Goal: Obtain resource: Download file/media

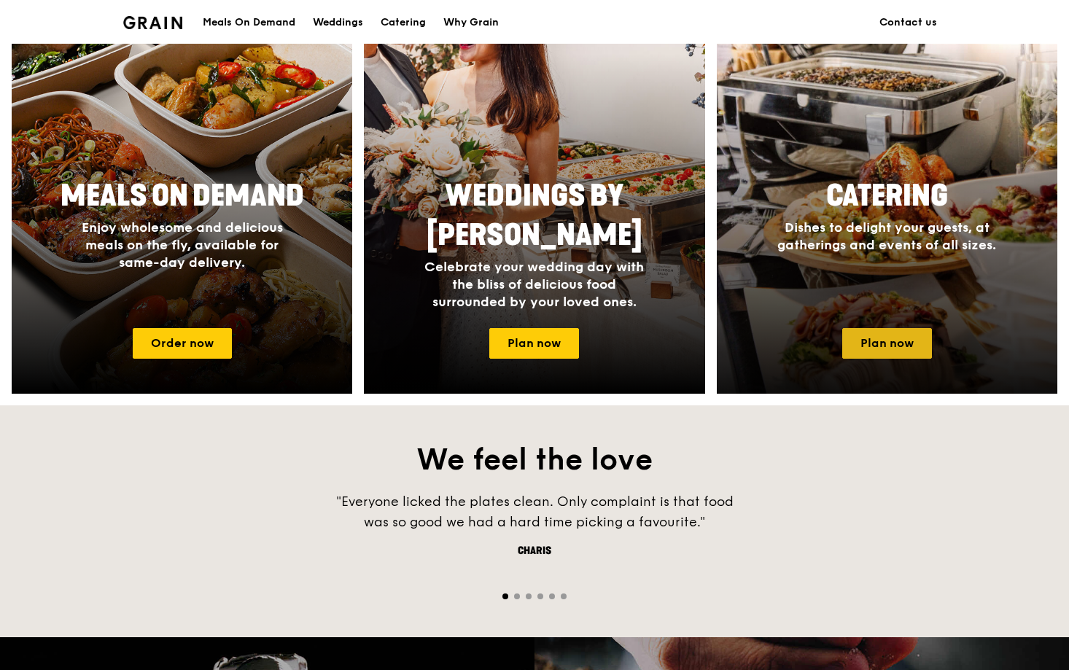
click at [867, 343] on link "Plan now" at bounding box center [887, 343] width 90 height 31
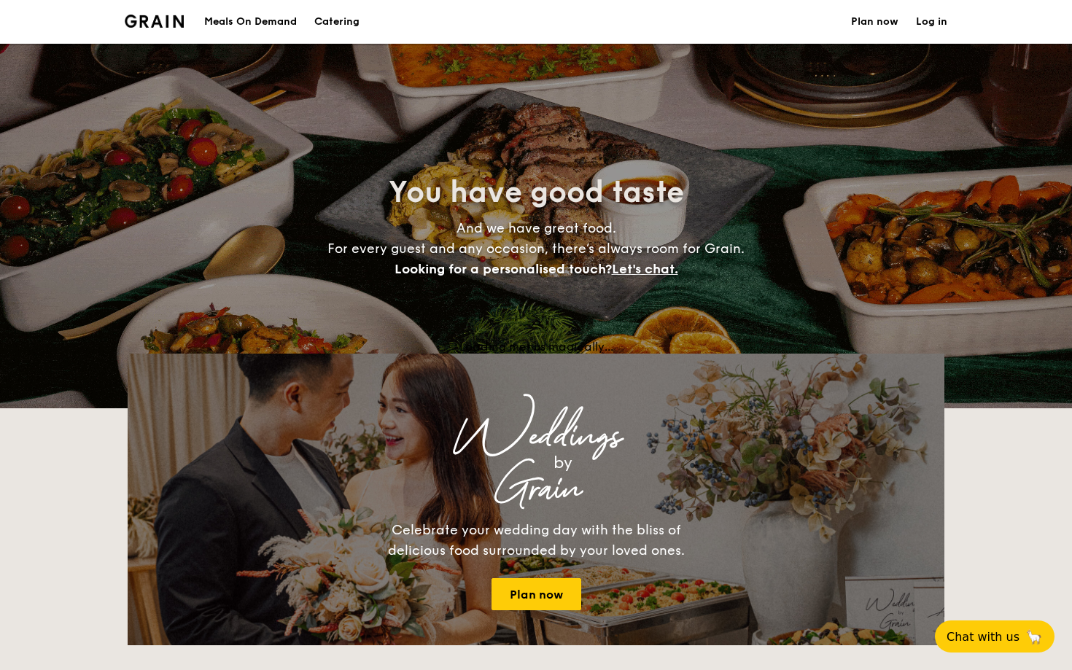
select select
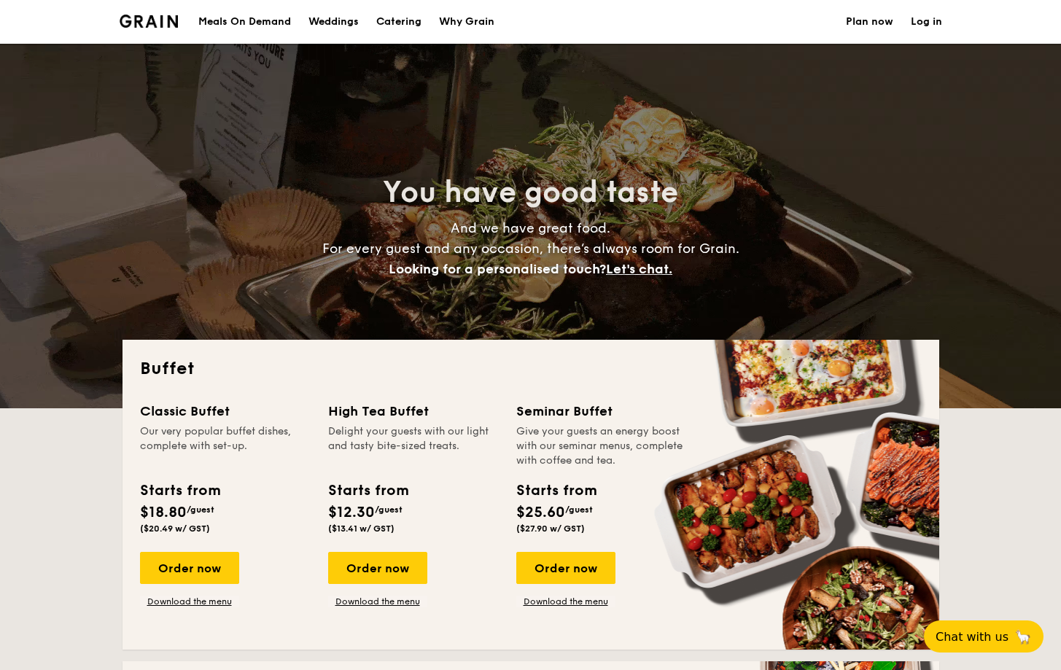
click at [277, 404] on div "Classic Buffet" at bounding box center [225, 411] width 171 height 20
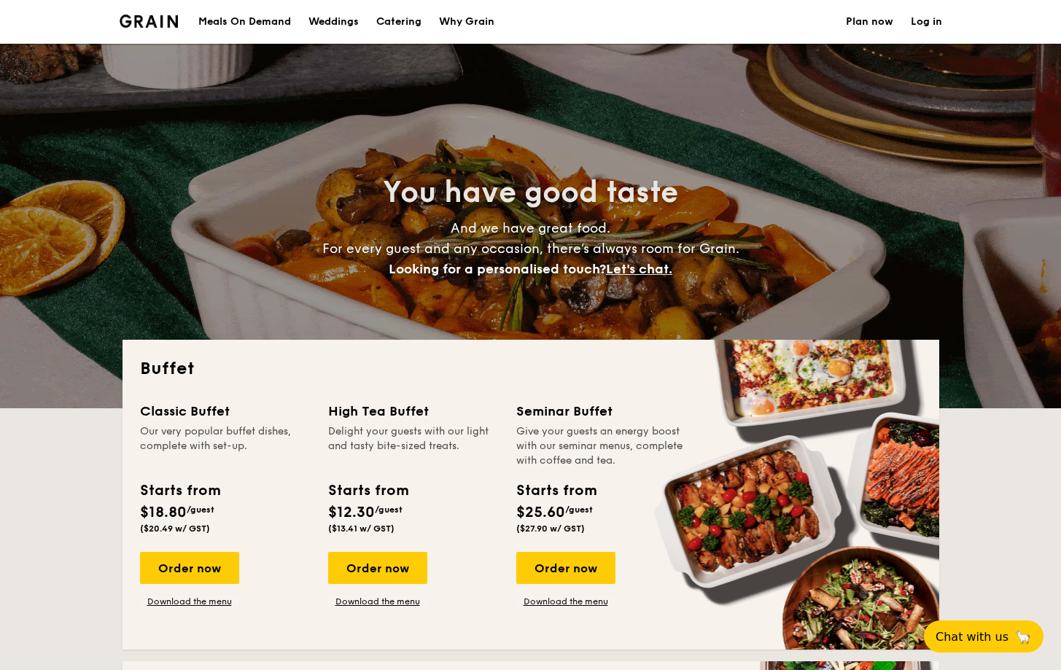
click at [191, 412] on div "Classic Buffet" at bounding box center [225, 411] width 171 height 20
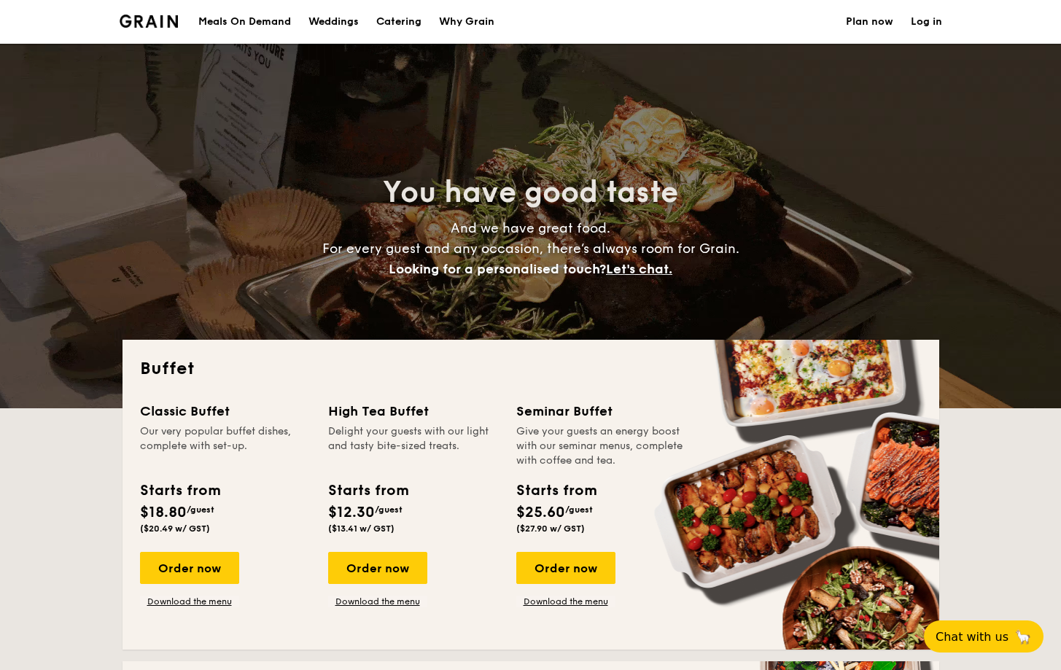
click at [191, 412] on div "Classic Buffet" at bounding box center [225, 411] width 171 height 20
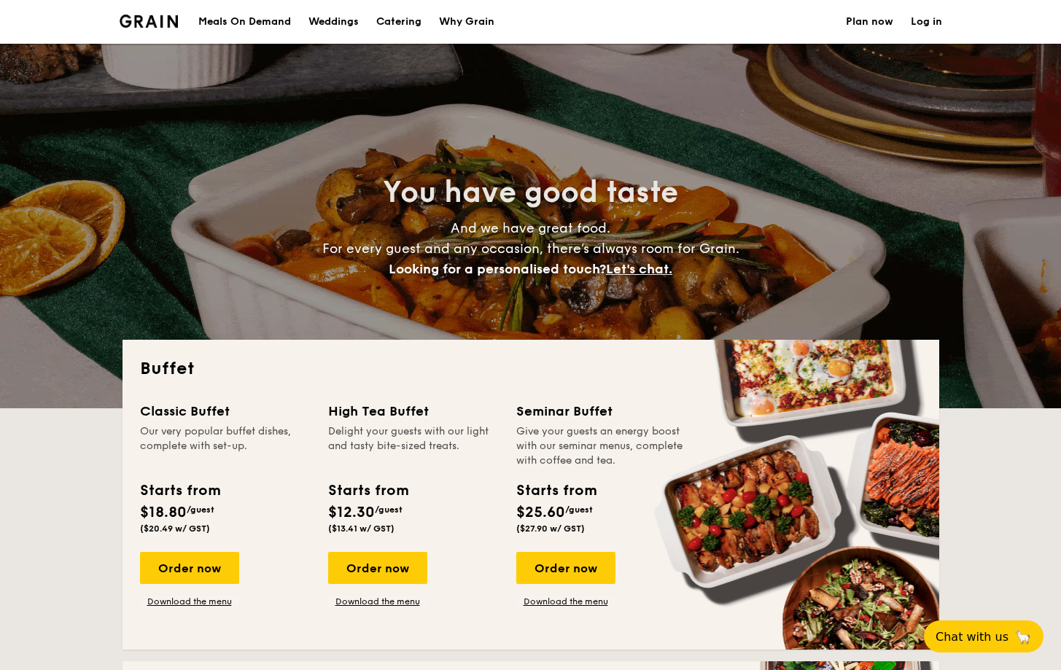
drag, startPoint x: 141, startPoint y: 413, endPoint x: 241, endPoint y: 413, distance: 99.9
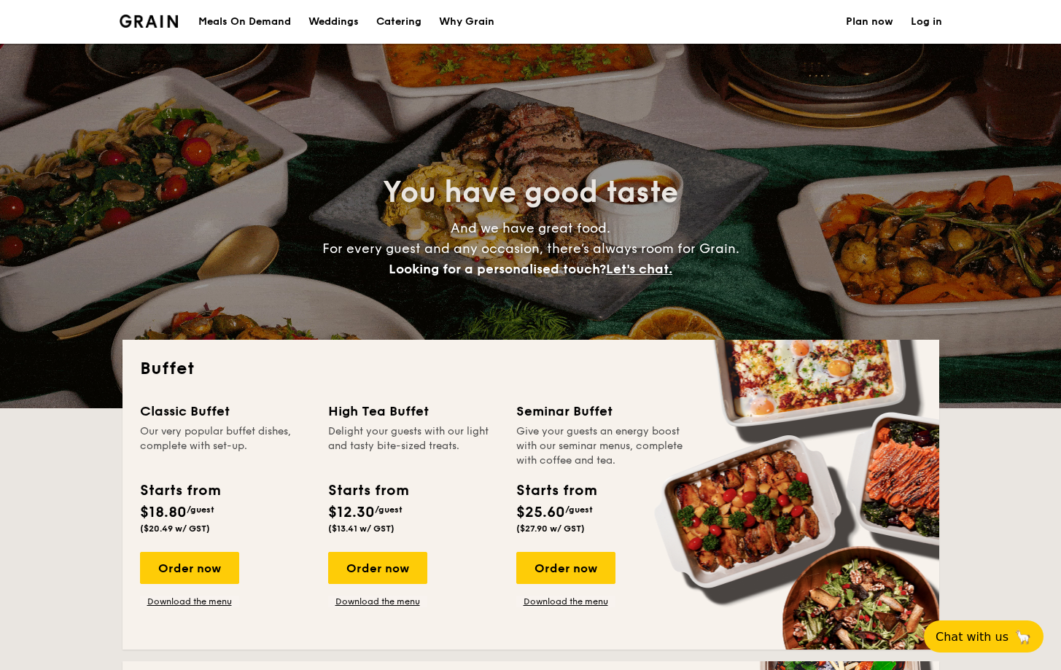
click at [241, 413] on div "Classic Buffet" at bounding box center [225, 411] width 171 height 20
copy div "Classic Buffet"
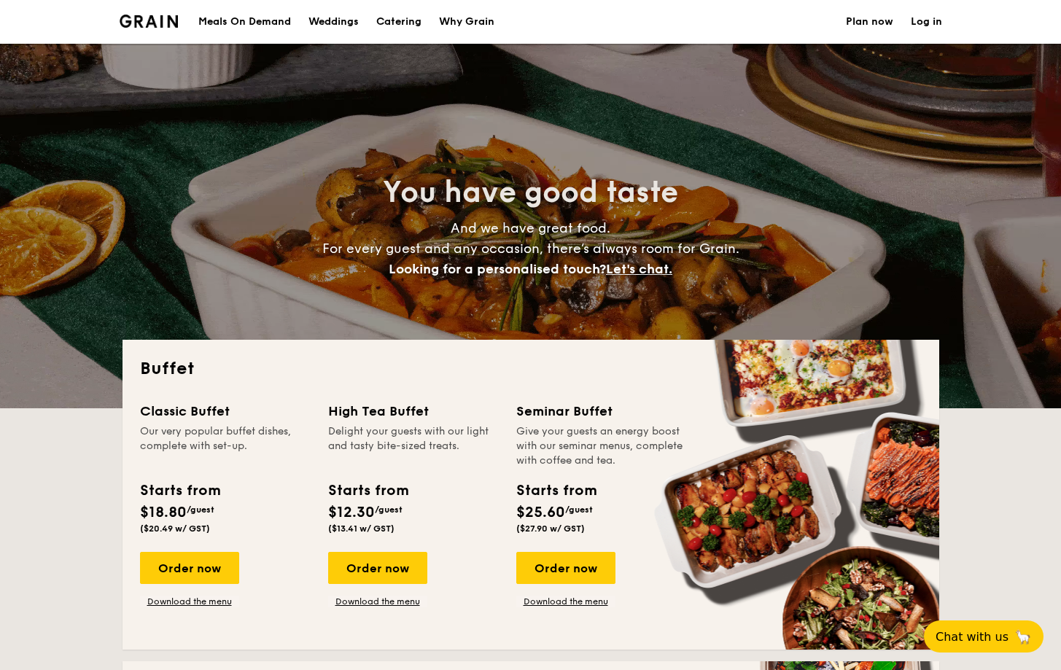
click at [141, 513] on span "$18.80" at bounding box center [163, 513] width 47 height 18
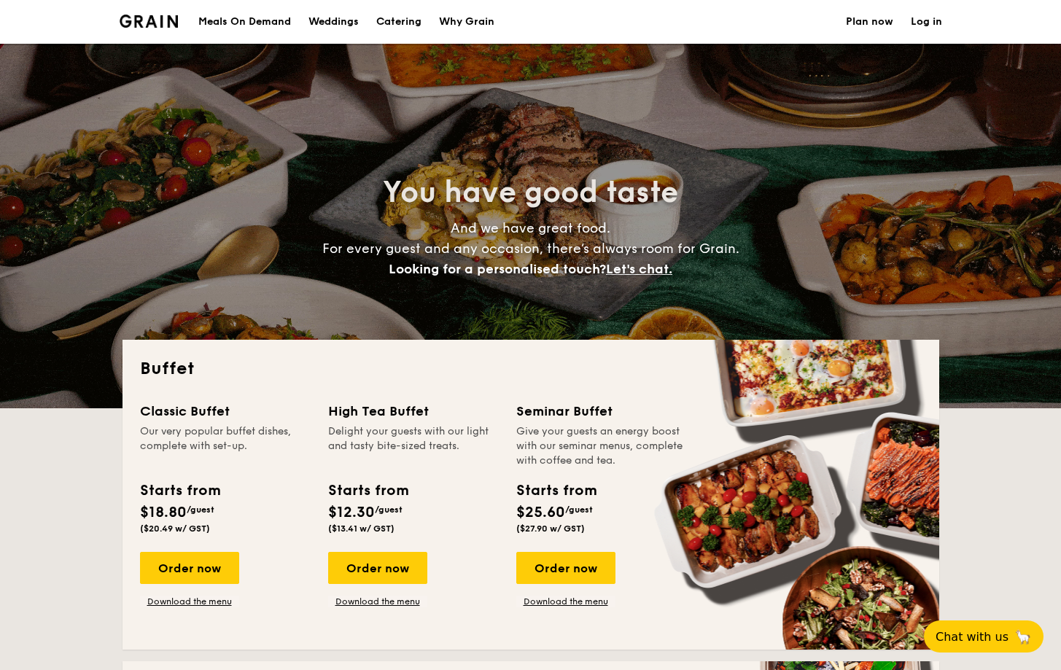
drag, startPoint x: 141, startPoint y: 513, endPoint x: 220, endPoint y: 527, distance: 80.0
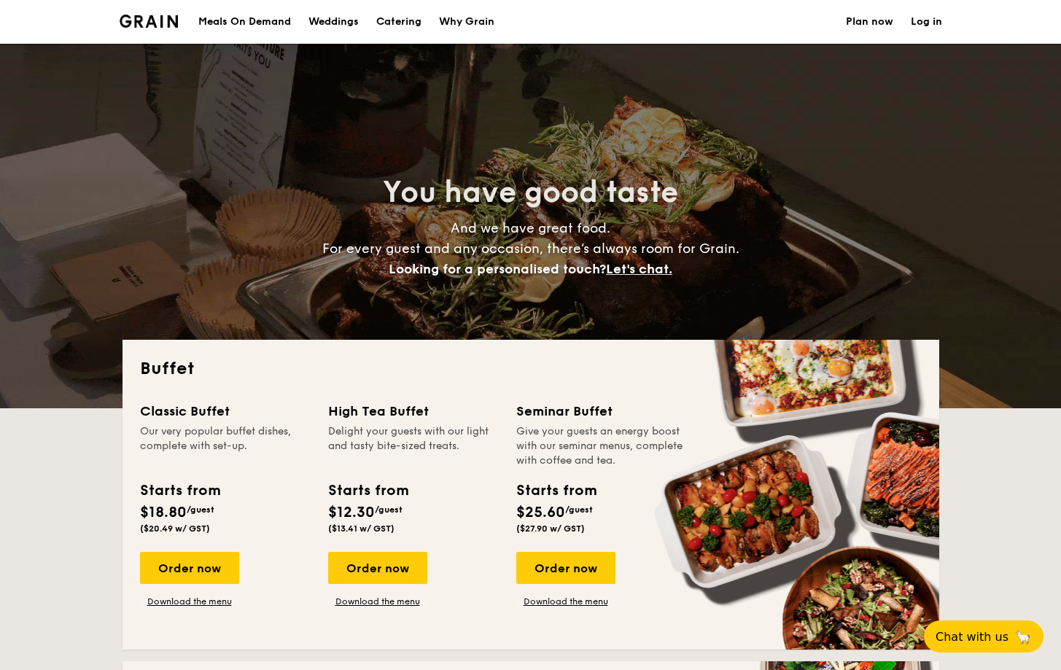
click at [220, 527] on div "Starts from $18.80 /guest ($20.49 w/ GST)" at bounding box center [179, 507] width 91 height 54
copy div "$18.80 /guest ($20.49 w/ GST)"
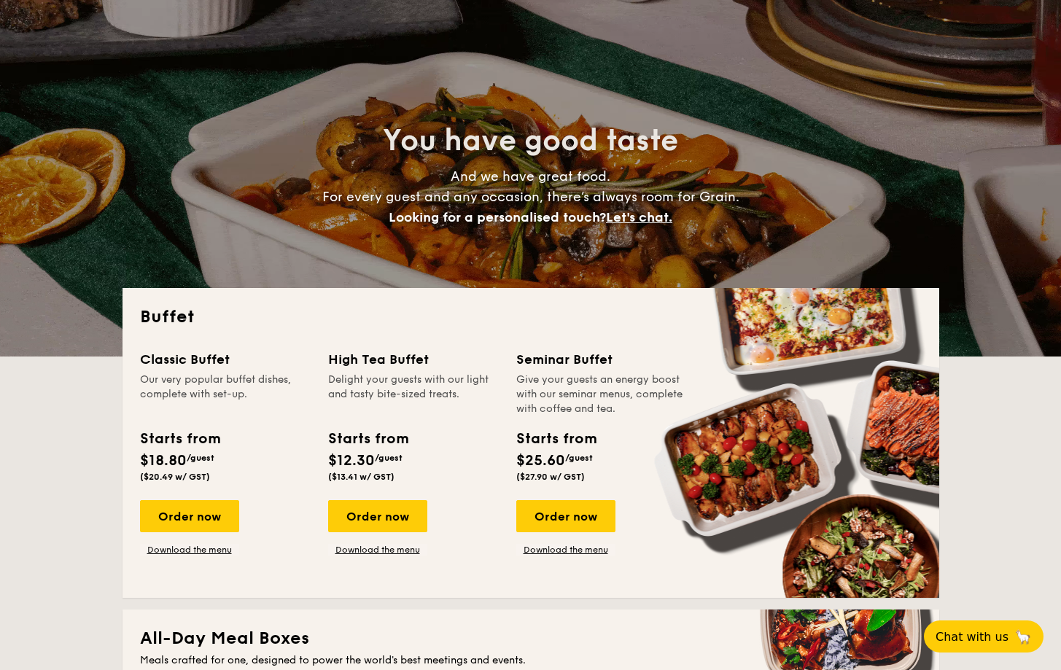
scroll to position [82, 0]
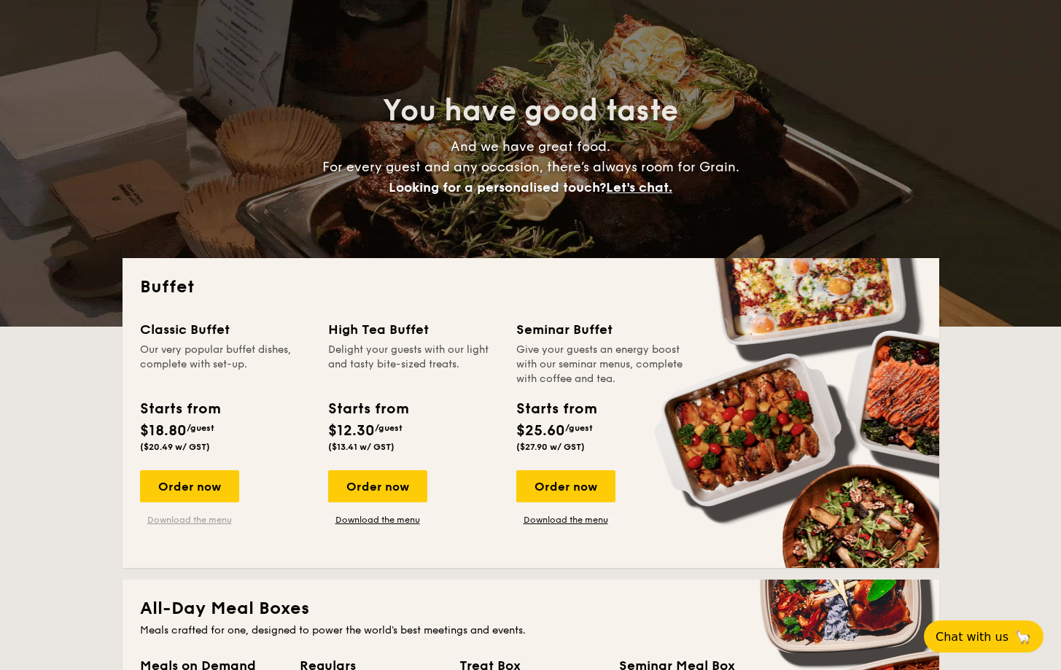
click at [197, 521] on link "Download the menu" at bounding box center [189, 520] width 99 height 12
